Goal: Transaction & Acquisition: Subscribe to service/newsletter

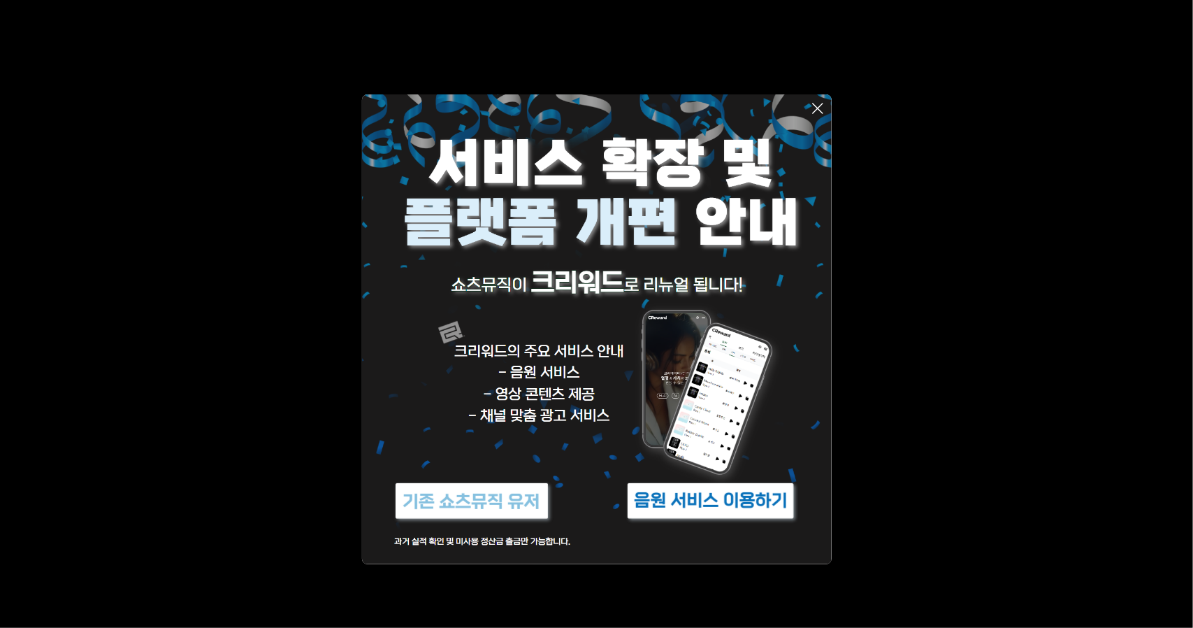
click at [822, 103] on icon at bounding box center [818, 108] width 10 height 10
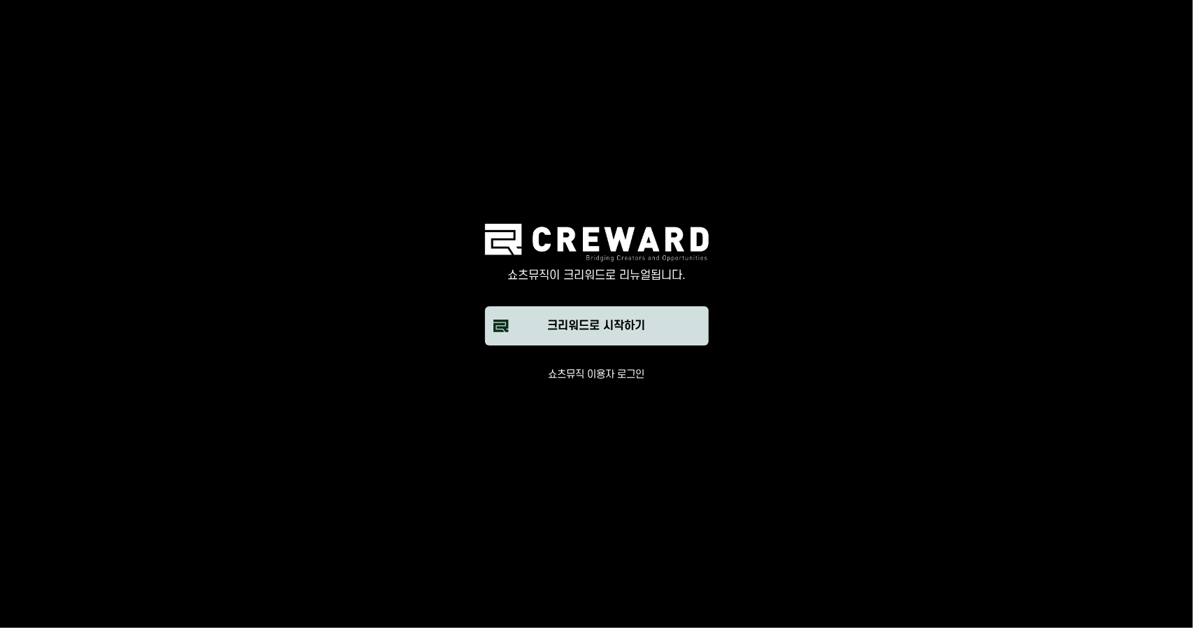
click at [639, 328] on div "크리워드로 시작하기" at bounding box center [597, 325] width 98 height 17
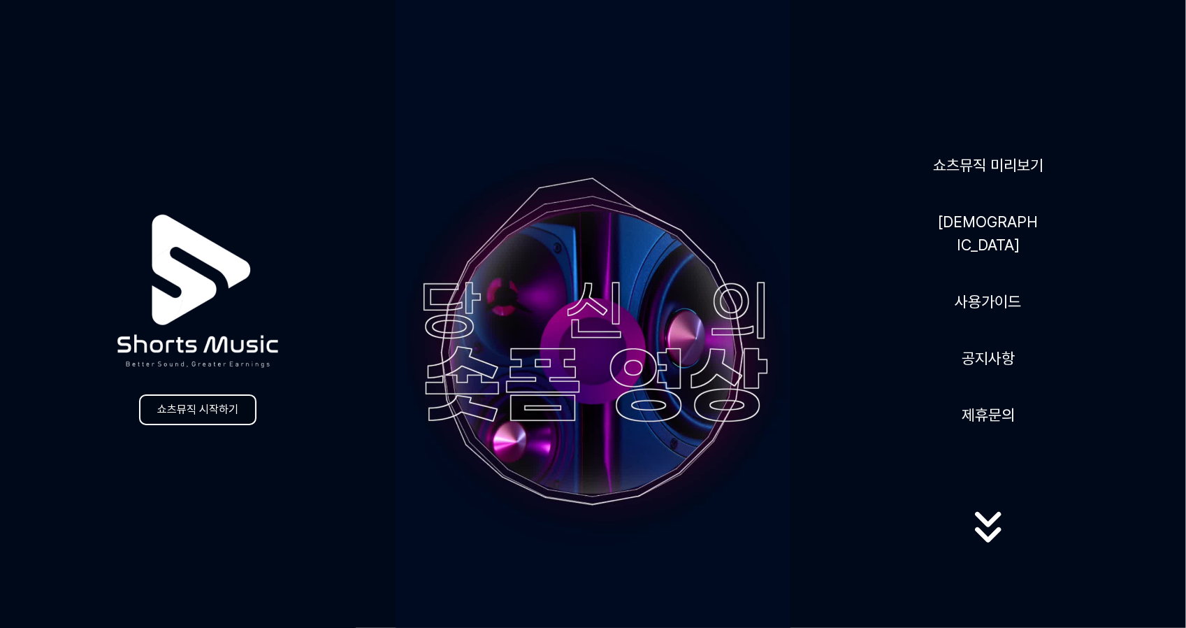
click at [196, 413] on link "쇼츠뮤직 시작하기" at bounding box center [197, 409] width 117 height 31
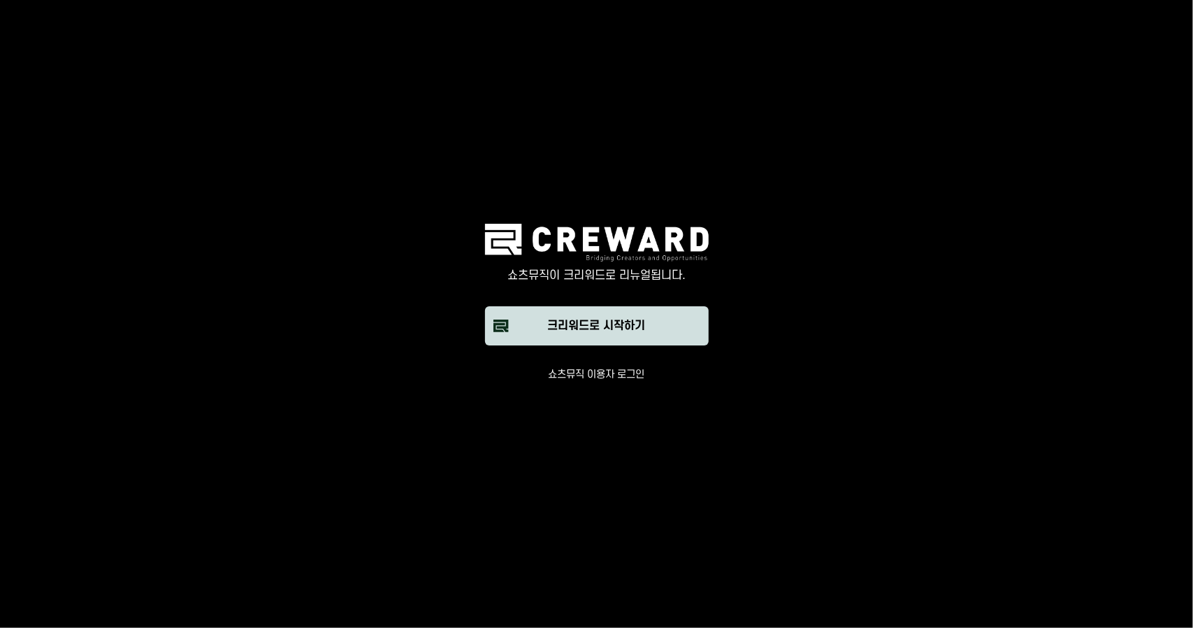
click at [626, 335] on button "크리워드로 시작하기" at bounding box center [597, 325] width 224 height 39
